Goal: Transaction & Acquisition: Purchase product/service

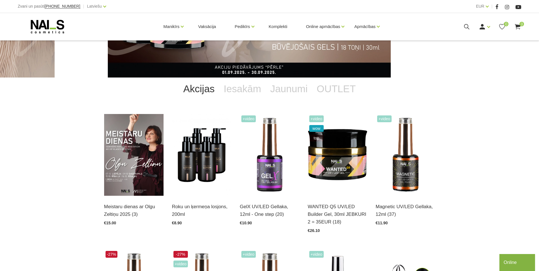
scroll to position [94, 0]
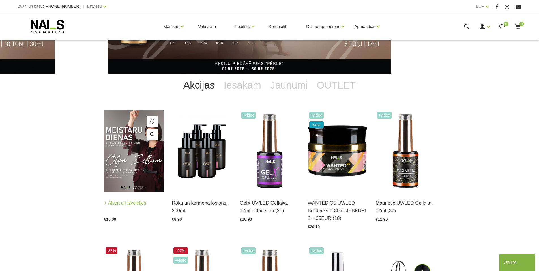
click at [134, 152] on img at bounding box center [133, 151] width 59 height 82
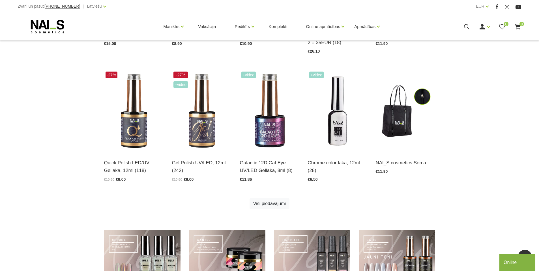
scroll to position [125, 0]
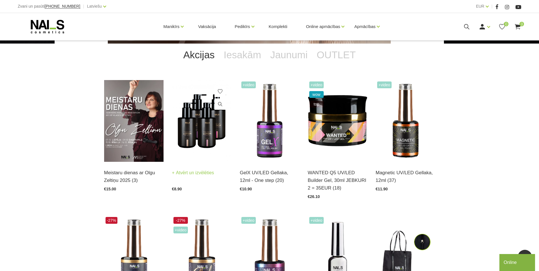
click at [199, 131] on img at bounding box center [201, 121] width 59 height 82
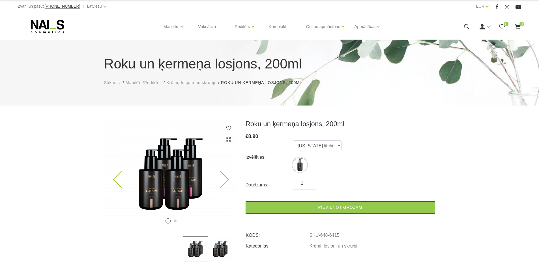
click at [190, 178] on img at bounding box center [170, 174] width 133 height 108
click at [228, 179] on icon at bounding box center [220, 179] width 17 height 17
click at [223, 179] on icon at bounding box center [220, 179] width 17 height 17
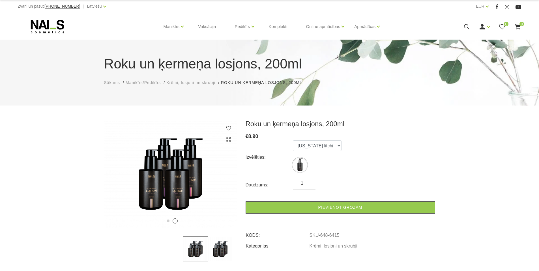
click at [308, 162] on ul "Florida litchi" at bounding box center [317, 157] width 49 height 34
click at [302, 164] on img at bounding box center [300, 165] width 14 height 14
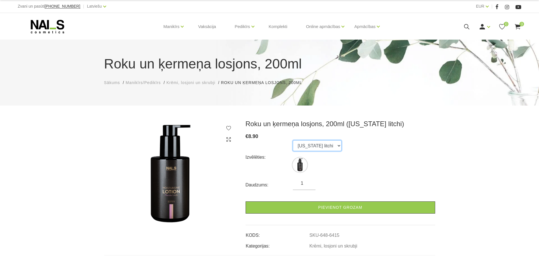
click at [327, 145] on select "Florida litchi" at bounding box center [317, 145] width 49 height 11
click at [328, 146] on select "Florida litchi" at bounding box center [317, 145] width 49 height 11
click at [327, 145] on select "Florida litchi" at bounding box center [317, 145] width 49 height 11
click at [293, 140] on select "Florida litchi" at bounding box center [317, 145] width 49 height 11
click at [327, 145] on select "Florida litchi" at bounding box center [317, 145] width 49 height 11
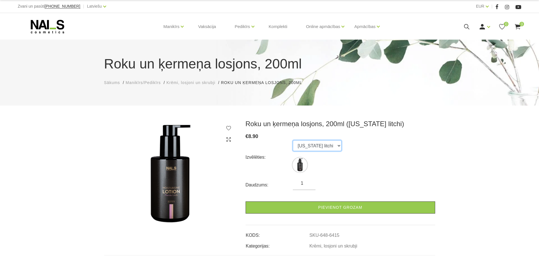
click at [293, 140] on select "Florida litchi" at bounding box center [317, 145] width 49 height 11
click at [327, 146] on select "Florida litchi" at bounding box center [317, 145] width 49 height 11
click at [293, 140] on select "Florida litchi" at bounding box center [317, 145] width 49 height 11
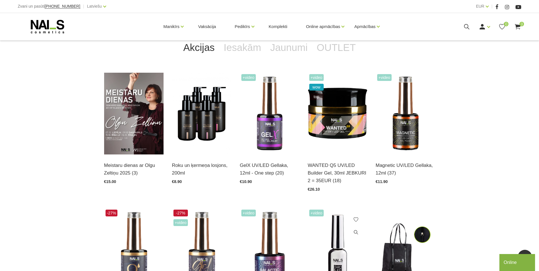
scroll to position [117, 0]
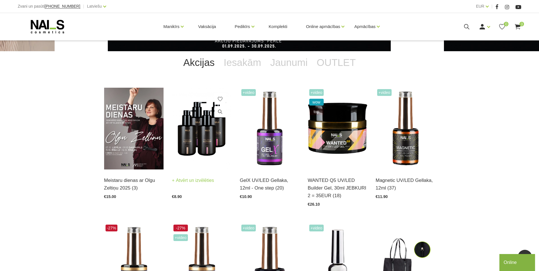
click at [190, 181] on link "Atvērt un izvēlēties" at bounding box center [193, 180] width 42 height 8
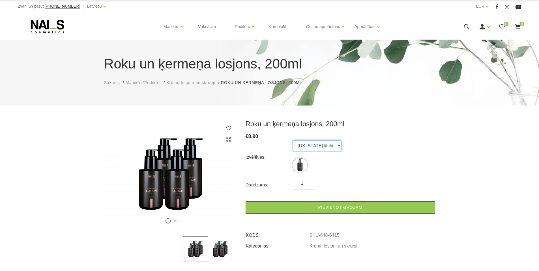
click at [327, 144] on select "[US_STATE] litchi" at bounding box center [317, 145] width 49 height 11
click at [293, 140] on select "[US_STATE] litchi" at bounding box center [317, 145] width 49 height 11
click at [327, 144] on select "[US_STATE] litchi" at bounding box center [317, 145] width 49 height 11
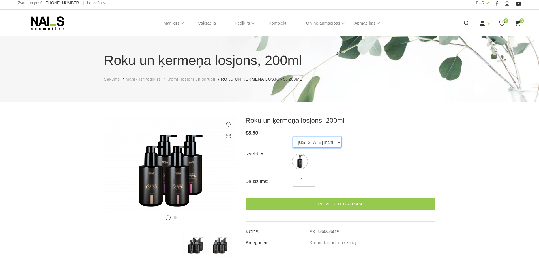
scroll to position [7, 0]
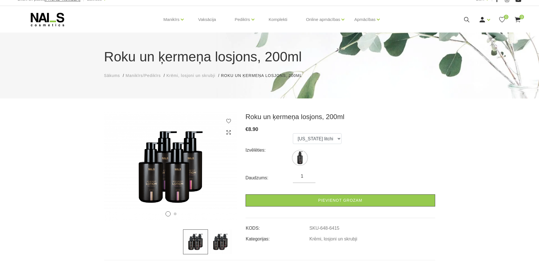
click at [219, 239] on img at bounding box center [220, 241] width 25 height 25
click at [327, 138] on select "[US_STATE] litchi" at bounding box center [317, 138] width 49 height 11
click at [293, 133] on select "[US_STATE] litchi" at bounding box center [317, 138] width 49 height 11
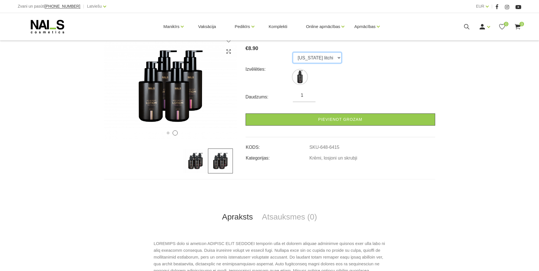
scroll to position [0, 0]
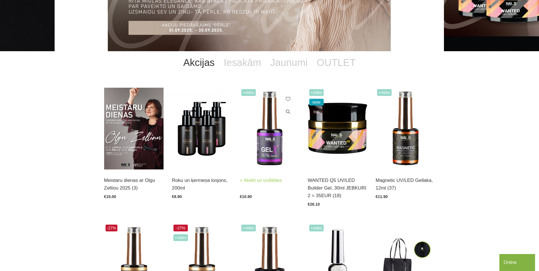
click at [267, 153] on img at bounding box center [269, 129] width 59 height 82
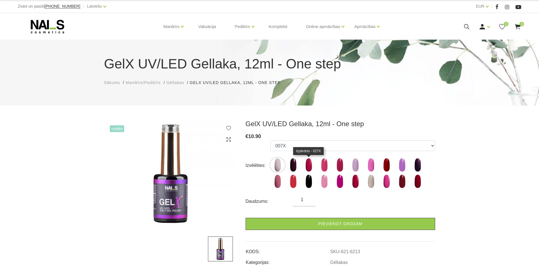
click at [308, 165] on img at bounding box center [308, 165] width 14 height 14
select select "6214"
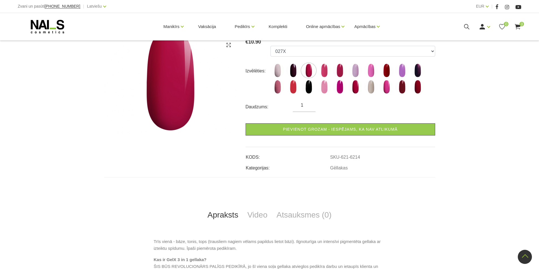
scroll to position [7, 0]
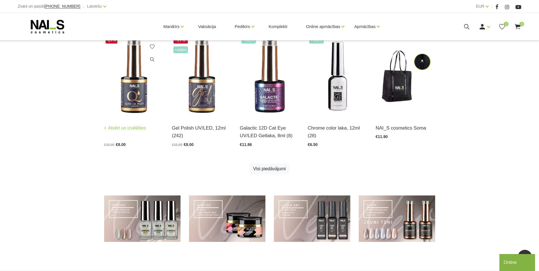
scroll to position [308, 0]
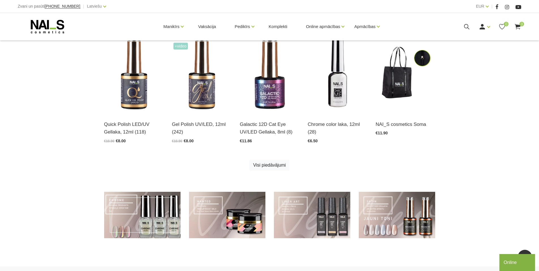
click at [151, 213] on link at bounding box center [142, 215] width 76 height 47
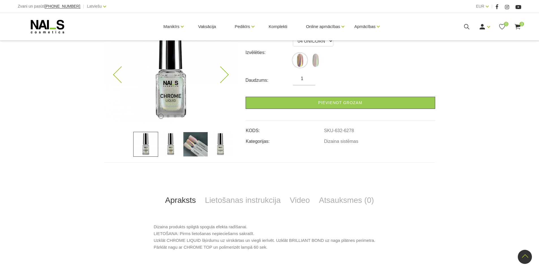
scroll to position [86, 0]
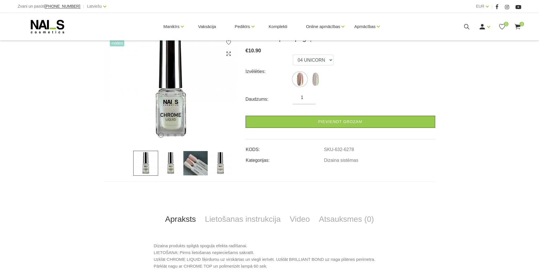
click at [172, 162] on img at bounding box center [170, 163] width 25 height 25
click at [194, 165] on img at bounding box center [195, 163] width 25 height 25
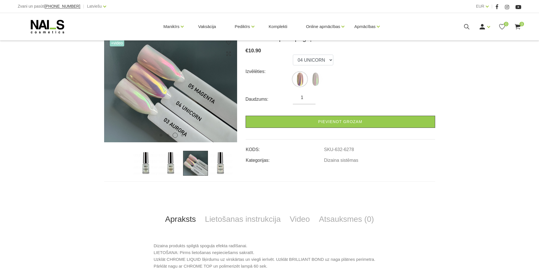
click at [215, 167] on img at bounding box center [220, 163] width 25 height 25
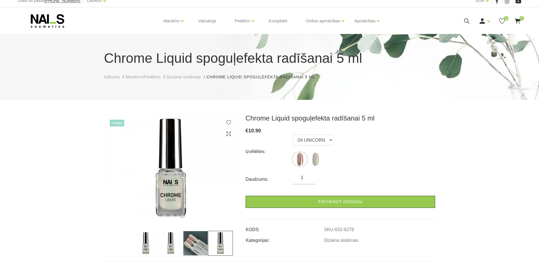
scroll to position [0, 0]
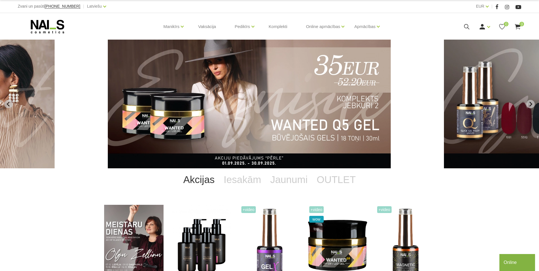
click at [272, 103] on img "2 of 11" at bounding box center [249, 104] width 283 height 129
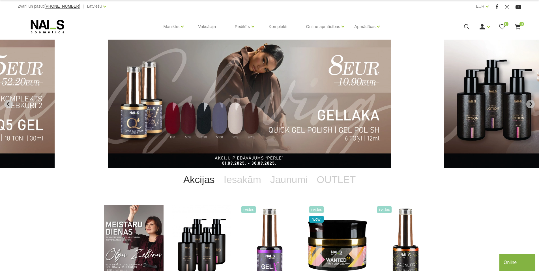
click at [248, 103] on img "3 of 11" at bounding box center [249, 104] width 283 height 129
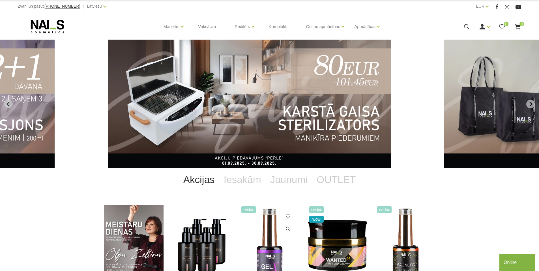
click at [275, 241] on img at bounding box center [269, 246] width 59 height 82
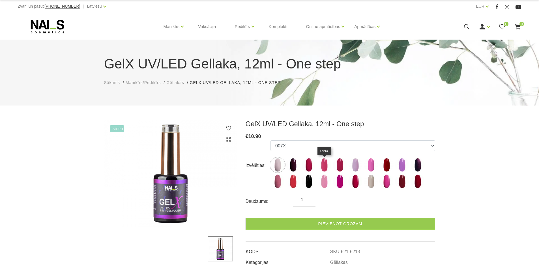
click at [328, 162] on img at bounding box center [324, 165] width 14 height 14
select select "6226"
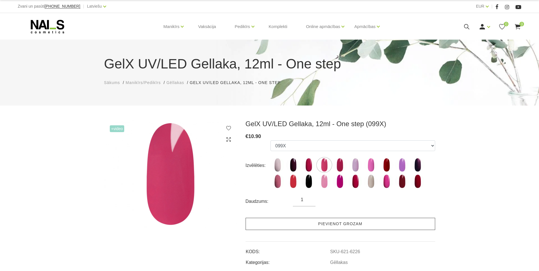
click at [329, 223] on link "Pievienot grozam" at bounding box center [339, 224] width 189 height 12
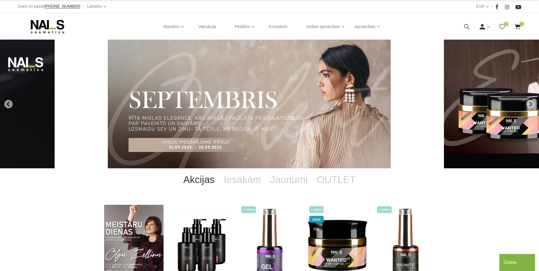
scroll to position [51, 0]
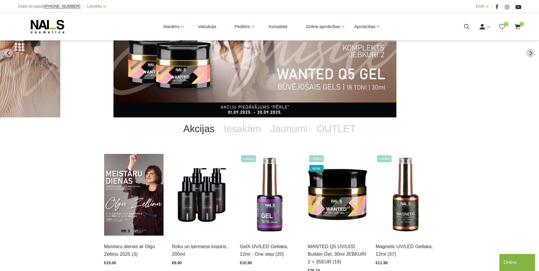
click at [266, 86] on img "2 of 11" at bounding box center [254, 53] width 283 height 129
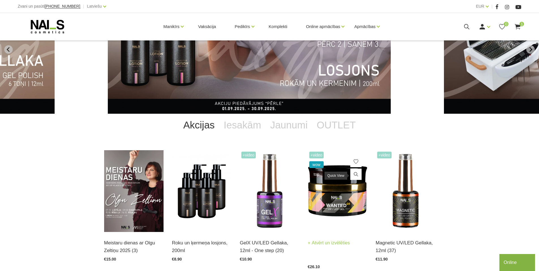
scroll to position [51, 0]
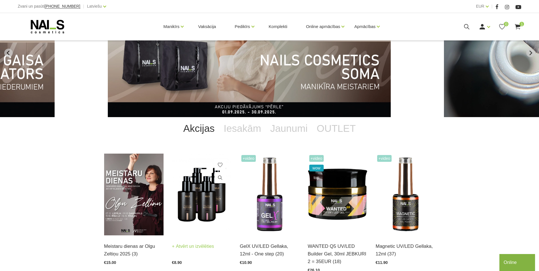
click at [205, 185] on img at bounding box center [201, 195] width 59 height 82
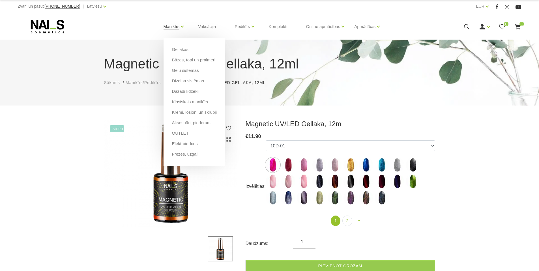
click at [170, 27] on link "Manikīrs" at bounding box center [171, 26] width 16 height 23
click at [189, 112] on link "Krēmi, losjoni un skrubji" at bounding box center [194, 112] width 45 height 6
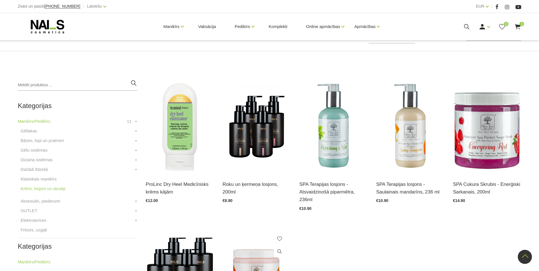
scroll to position [99, 0]
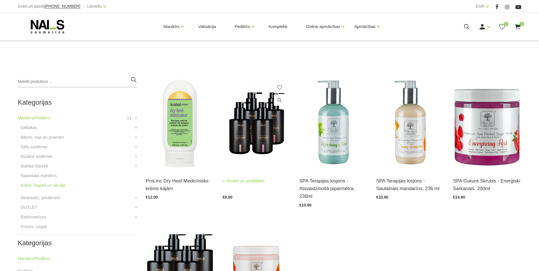
click at [258, 135] on img at bounding box center [257, 123] width 68 height 94
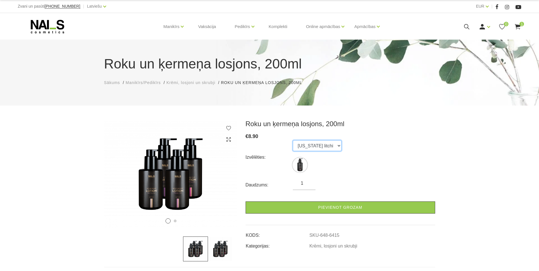
click at [324, 144] on select "Florida litchi" at bounding box center [317, 145] width 49 height 11
click at [222, 249] on img at bounding box center [220, 248] width 25 height 25
click at [325, 145] on select "[US_STATE] litchi" at bounding box center [317, 145] width 49 height 11
click at [293, 140] on select "[US_STATE] litchi" at bounding box center [317, 145] width 49 height 11
click at [389, 138] on div "€ 8.90" at bounding box center [339, 136] width 189 height 8
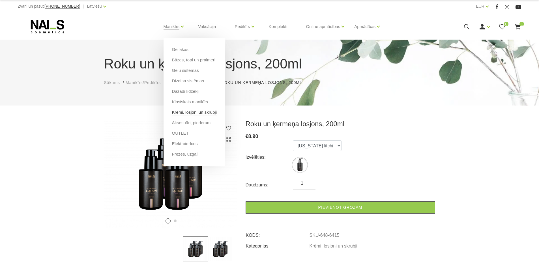
click at [185, 113] on link "Krēmi, losjoni un skrubji" at bounding box center [194, 112] width 45 height 6
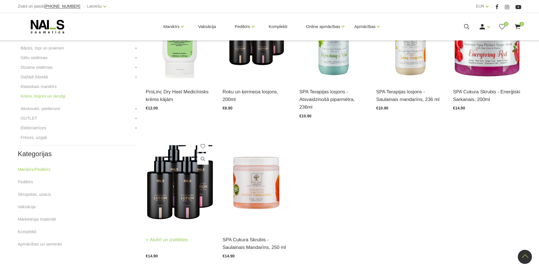
scroll to position [192, 0]
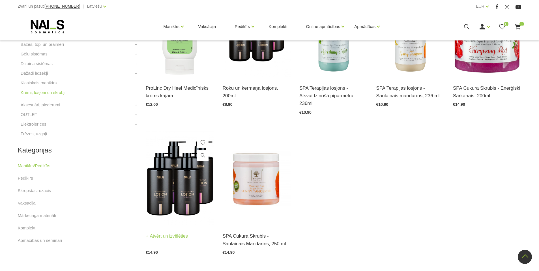
click at [179, 194] on img at bounding box center [180, 178] width 68 height 94
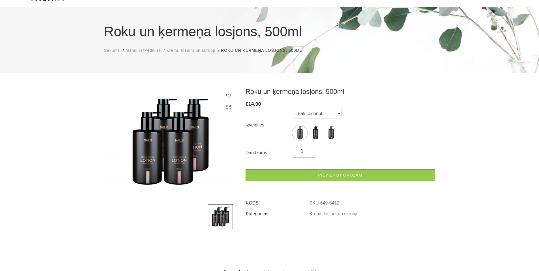
scroll to position [36, 0]
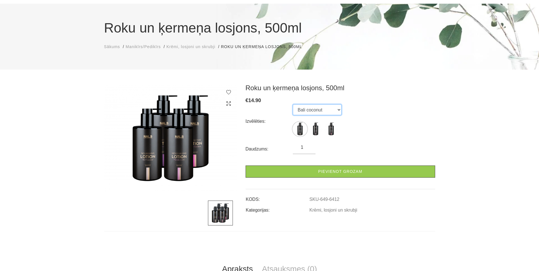
click at [337, 109] on select "Bali coconut [US_STATE] litchi Amalfi gardens" at bounding box center [317, 109] width 49 height 11
click at [293, 104] on select "Bali coconut [US_STATE] litchi Amalfi gardens" at bounding box center [317, 109] width 49 height 11
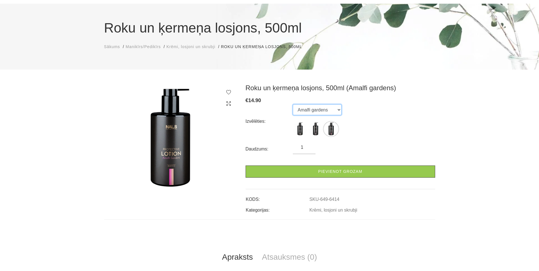
click at [336, 109] on select "Bali coconut [US_STATE] litchi Amalfi gardens" at bounding box center [317, 109] width 49 height 11
click at [293, 104] on select "Bali coconut [US_STATE] litchi Amalfi gardens" at bounding box center [317, 109] width 49 height 11
click at [334, 109] on select "Bali coconut [US_STATE] litchi Amalfi gardens" at bounding box center [317, 109] width 49 height 11
click at [293, 104] on select "Bali coconut [US_STATE] litchi Amalfi gardens" at bounding box center [317, 109] width 49 height 11
click at [176, 156] on img at bounding box center [170, 138] width 133 height 109
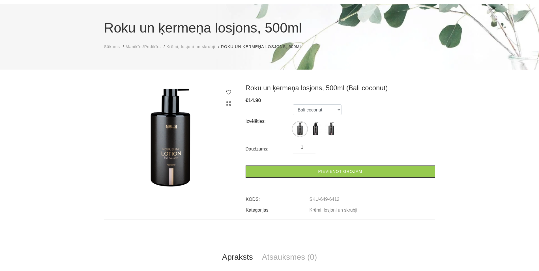
click at [174, 153] on img at bounding box center [170, 138] width 133 height 109
click at [228, 102] on icon at bounding box center [229, 104] width 6 height 6
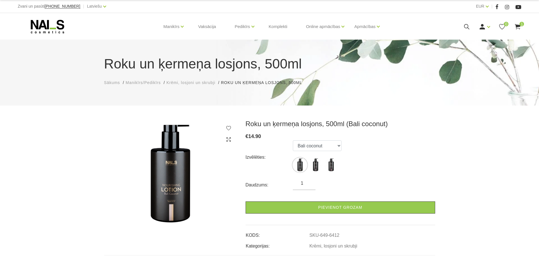
click at [229, 139] on use at bounding box center [228, 139] width 4 height 4
click at [168, 172] on img at bounding box center [170, 174] width 133 height 109
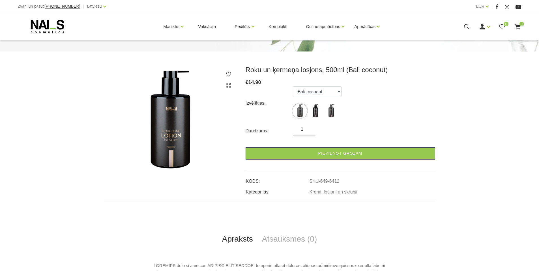
scroll to position [43, 0]
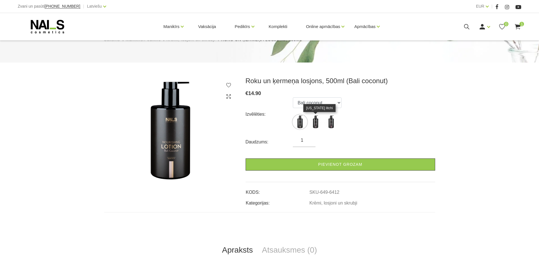
click at [316, 123] on img at bounding box center [315, 122] width 14 height 14
click at [333, 122] on img at bounding box center [331, 122] width 14 height 14
click at [295, 122] on img at bounding box center [300, 122] width 14 height 14
click at [319, 122] on img at bounding box center [315, 122] width 14 height 14
click at [329, 122] on img at bounding box center [331, 122] width 14 height 14
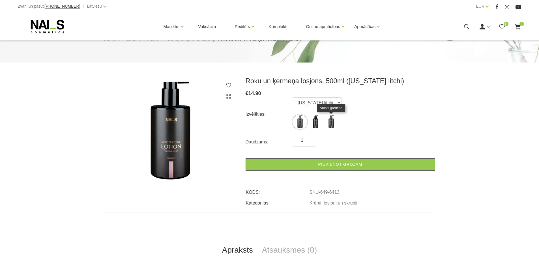
select select "6414"
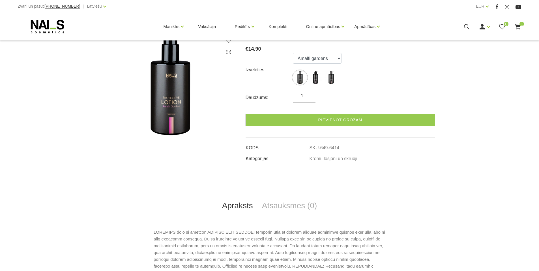
scroll to position [0, 0]
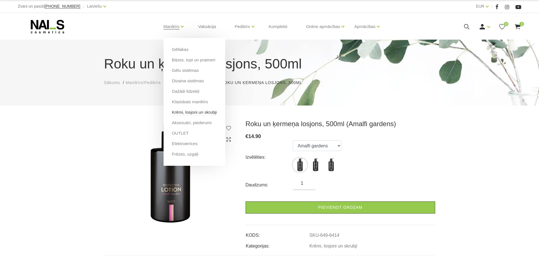
click at [176, 112] on link "Krēmi, losjoni un skrubji" at bounding box center [194, 112] width 45 height 6
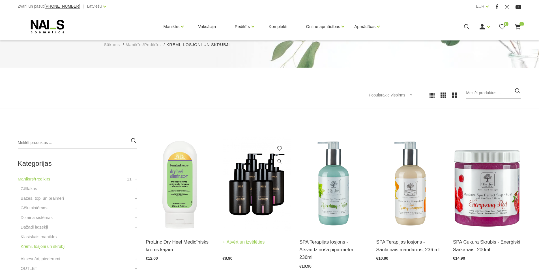
scroll to position [111, 0]
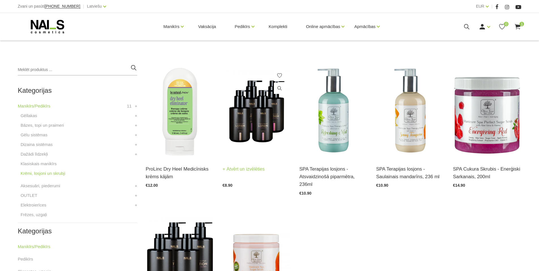
click at [255, 124] on img at bounding box center [257, 111] width 68 height 94
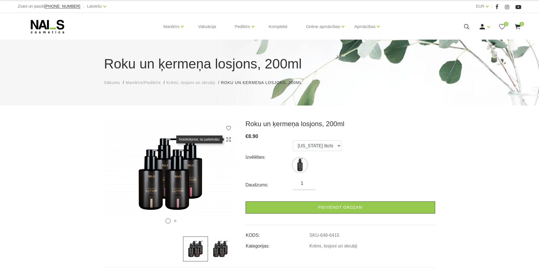
click at [229, 138] on use at bounding box center [228, 139] width 4 height 4
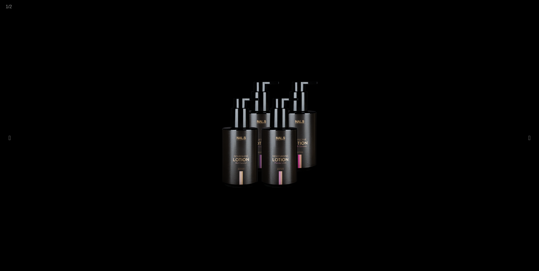
click at [282, 152] on img at bounding box center [269, 134] width 198 height 161
click at [528, 137] on button at bounding box center [529, 138] width 8 height 11
click at [532, 137] on button at bounding box center [529, 138] width 8 height 11
click at [525, 136] on button at bounding box center [529, 138] width 8 height 11
click at [379, 85] on div at bounding box center [269, 135] width 539 height 271
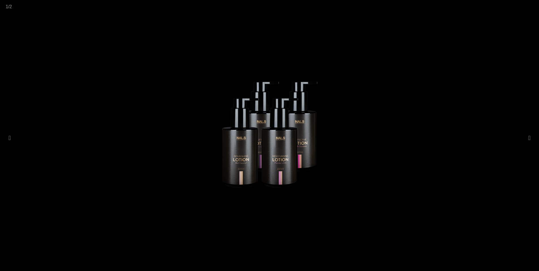
click at [364, 85] on img at bounding box center [269, 134] width 198 height 161
click at [264, 130] on img at bounding box center [269, 134] width 198 height 161
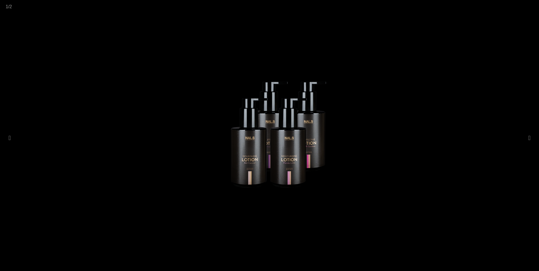
drag, startPoint x: 266, startPoint y: 131, endPoint x: 267, endPoint y: 172, distance: 41.3
click at [272, 191] on img at bounding box center [278, 134] width 198 height 161
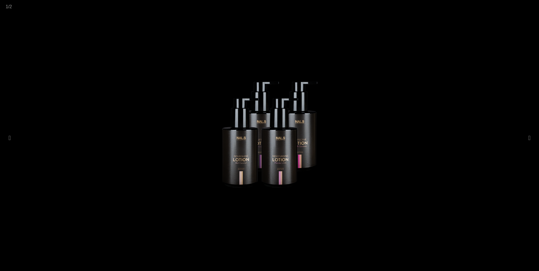
drag, startPoint x: 267, startPoint y: 156, endPoint x: 375, endPoint y: 143, distance: 108.2
click at [368, 144] on img at bounding box center [269, 134] width 198 height 161
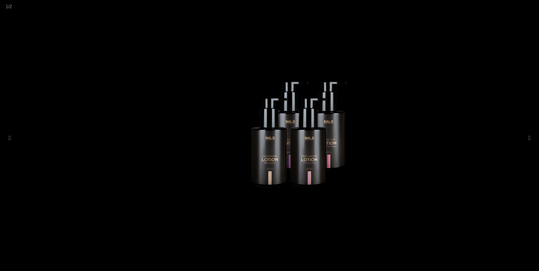
drag, startPoint x: 266, startPoint y: 148, endPoint x: 508, endPoint y: 113, distance: 244.0
click at [397, 114] on img at bounding box center [298, 134] width 198 height 161
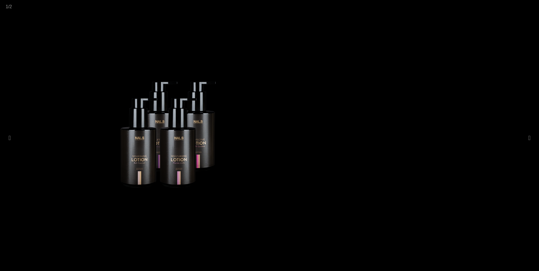
drag, startPoint x: 422, startPoint y: 122, endPoint x: 138, endPoint y: 142, distance: 284.9
click at [167, 143] on div at bounding box center [167, 135] width 539 height 271
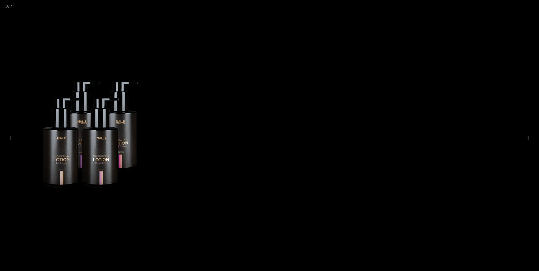
drag, startPoint x: 354, startPoint y: 142, endPoint x: 147, endPoint y: 152, distance: 207.2
click at [151, 150] on img at bounding box center [90, 134] width 198 height 161
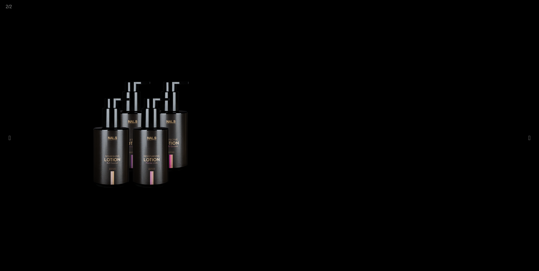
drag, startPoint x: 381, startPoint y: 144, endPoint x: 35, endPoint y: 149, distance: 345.6
click at [47, 150] on div at bounding box center [140, 135] width 539 height 271
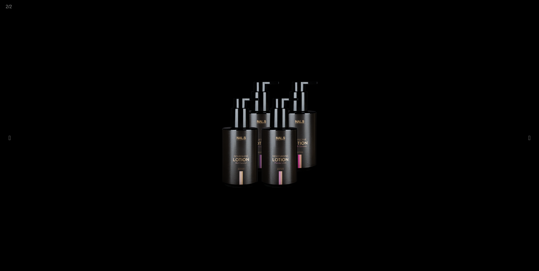
click at [215, 91] on img at bounding box center [269, 134] width 198 height 161
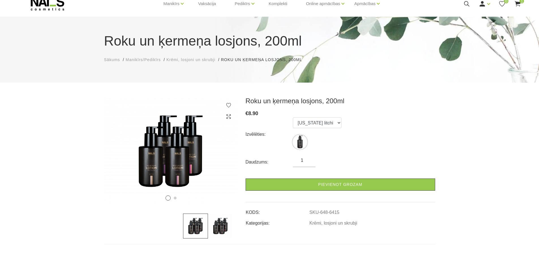
scroll to position [26, 0]
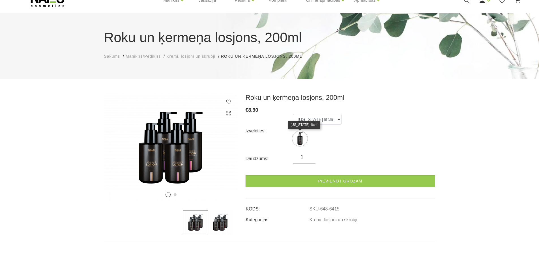
click at [300, 139] on img at bounding box center [300, 138] width 14 height 14
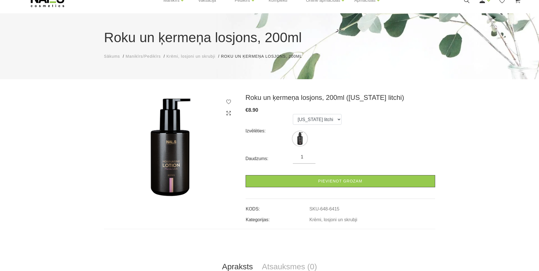
click at [229, 112] on use at bounding box center [228, 113] width 4 height 4
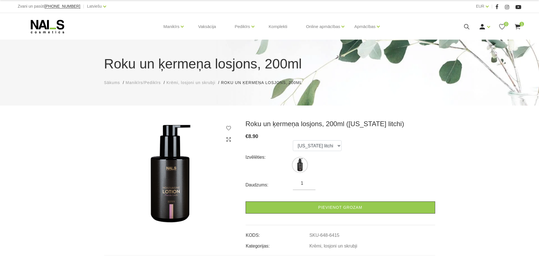
click at [229, 139] on icon at bounding box center [229, 140] width 6 height 6
click at [169, 179] on img at bounding box center [170, 174] width 133 height 109
